Goal: Information Seeking & Learning: Learn about a topic

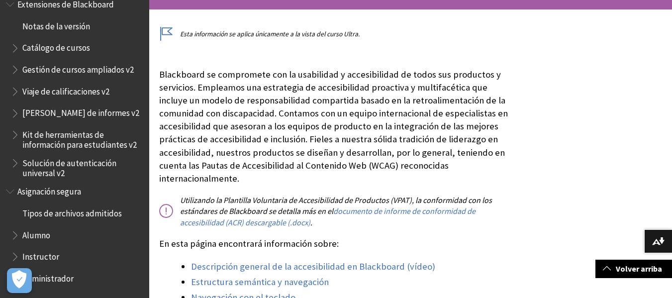
scroll to position [199, 0]
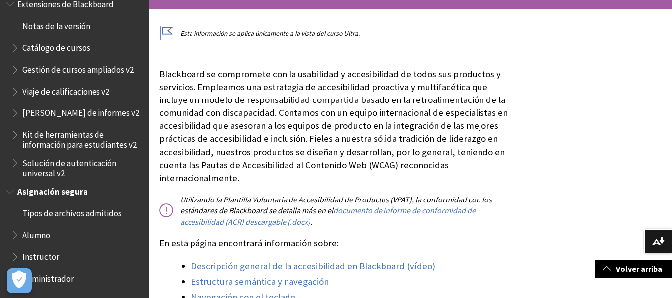
click at [31, 231] on font "Alumno" at bounding box center [36, 235] width 28 height 11
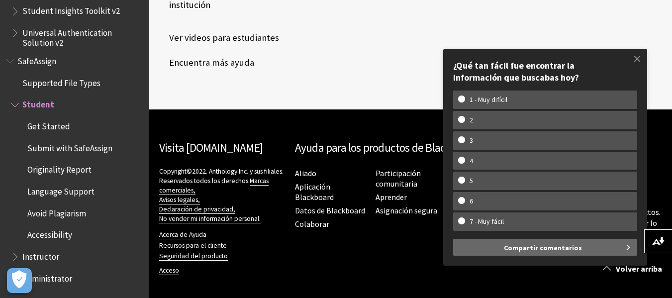
scroll to position [599, 0]
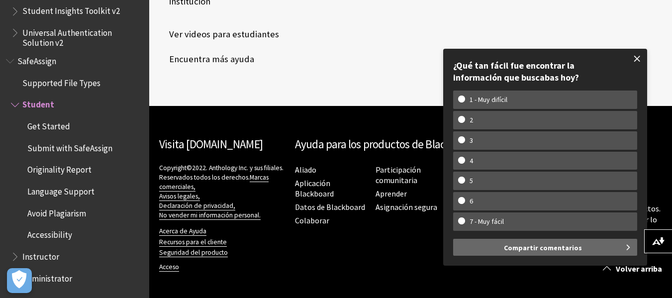
click at [642, 61] on span at bounding box center [637, 58] width 21 height 21
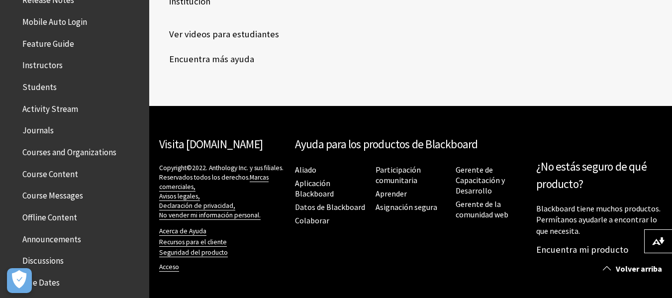
scroll to position [271, 0]
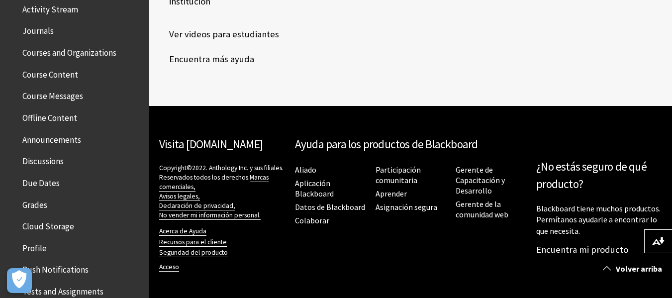
click at [52, 19] on ul "Blackboard Learn App Help Quick Start Release Notes Mobile Auto Login Feature G…" at bounding box center [74, 107] width 137 height 517
